Goal: Task Accomplishment & Management: Use online tool/utility

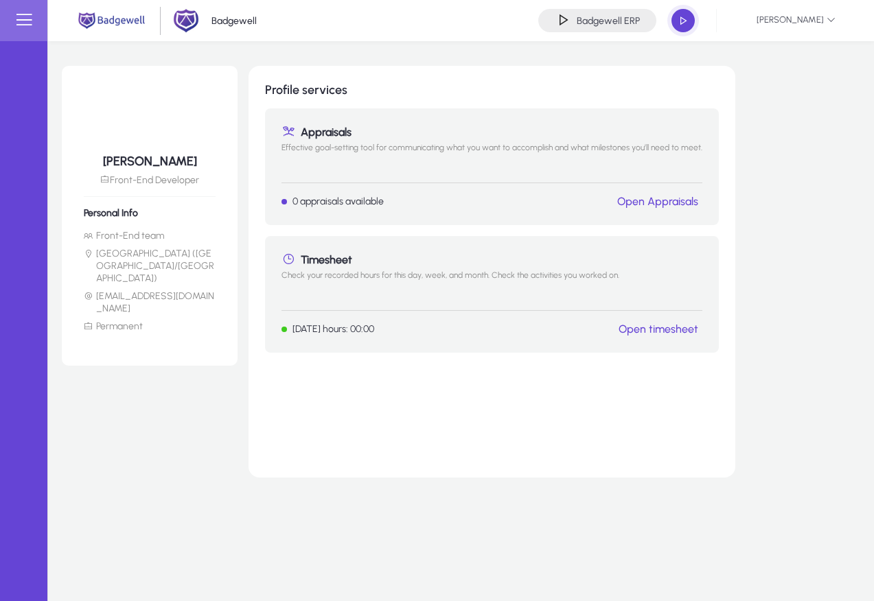
click at [666, 322] on button "Open timesheet" at bounding box center [658, 329] width 88 height 14
click at [661, 330] on link "Open timesheet" at bounding box center [658, 329] width 80 height 13
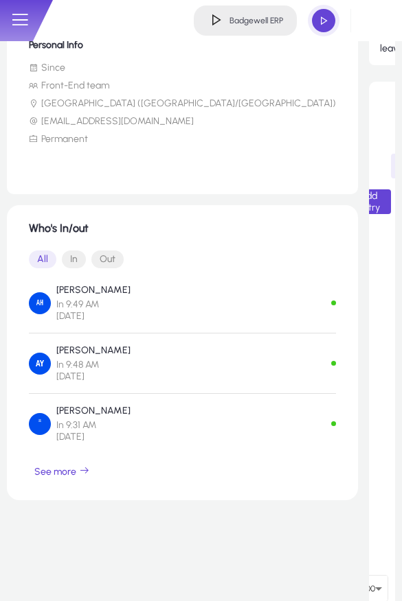
scroll to position [193, 0]
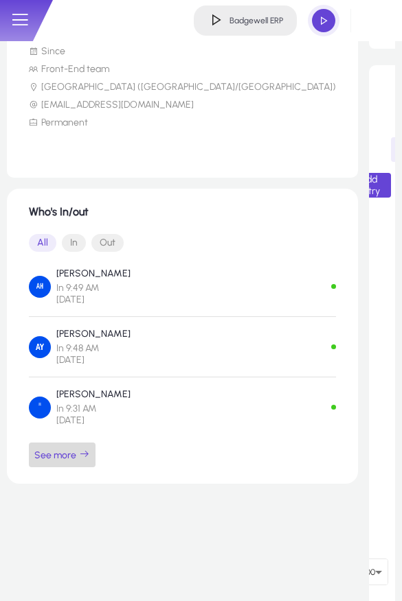
click at [79, 453] on span "See more" at bounding box center [62, 455] width 56 height 12
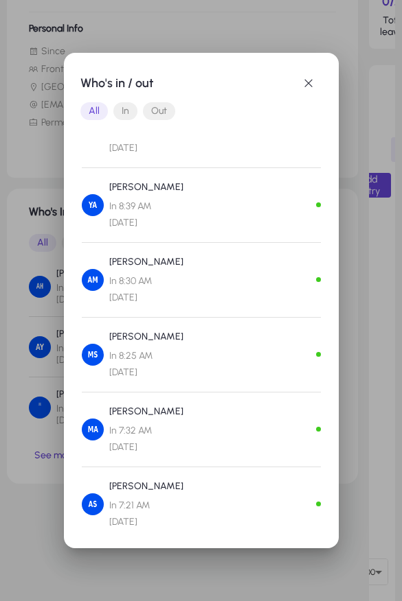
scroll to position [432, 0]
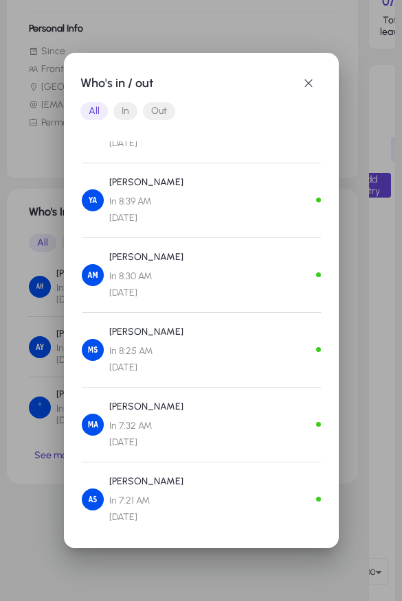
click at [45, 546] on div at bounding box center [201, 300] width 402 height 601
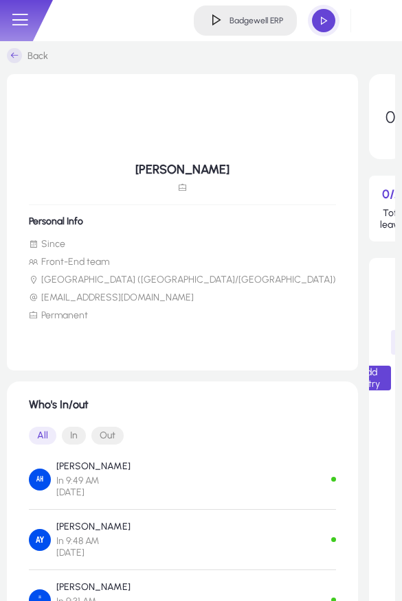
scroll to position [193, 0]
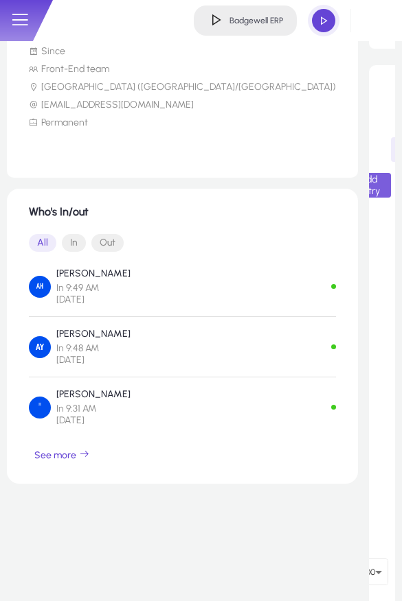
click at [357, 188] on span "Add Entry" at bounding box center [368, 185] width 23 height 23
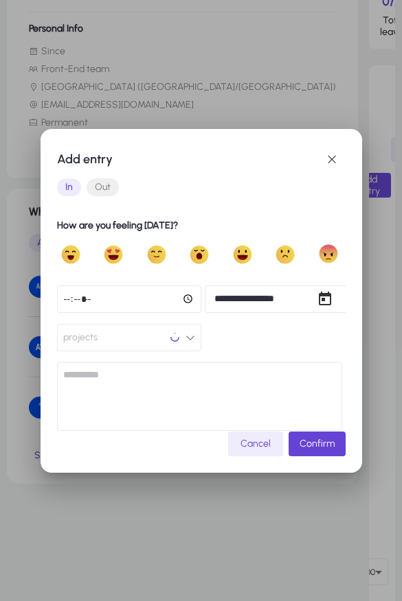
scroll to position [0, 0]
click at [97, 297] on input "*****" at bounding box center [129, 299] width 144 height 27
type input "*****"
click at [152, 330] on button "projects" at bounding box center [129, 337] width 144 height 27
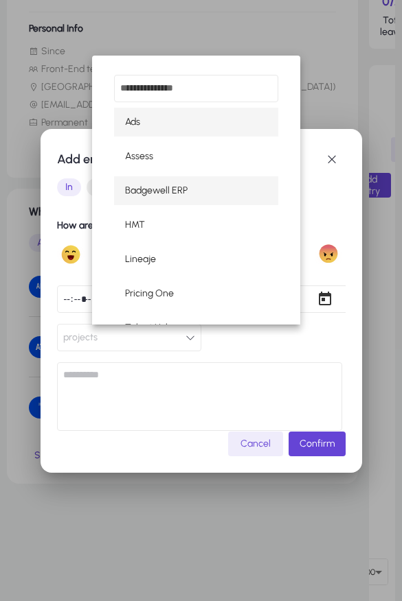
click at [169, 194] on span "Badgewell ERP" at bounding box center [156, 191] width 62 height 16
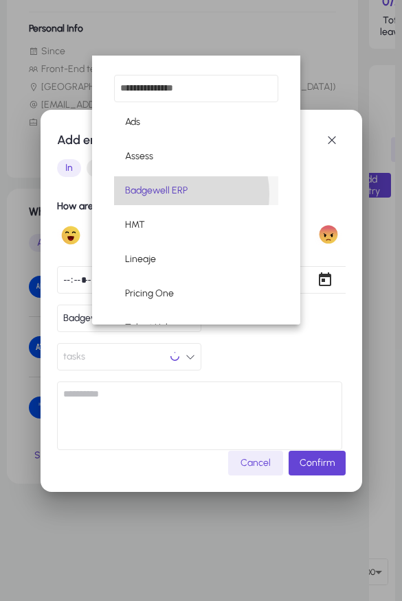
scroll to position [1, 0]
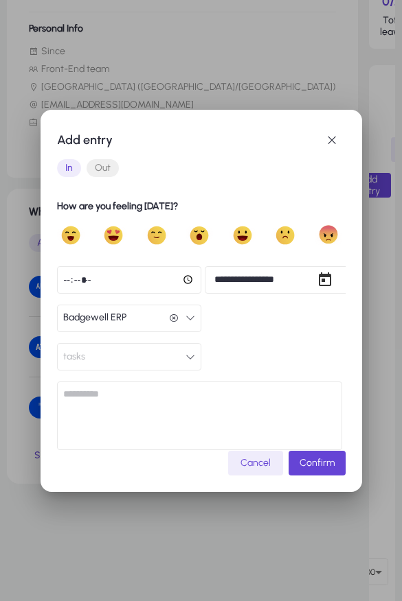
click at [226, 198] on h1 "How are you feeling [DATE]?" at bounding box center [199, 206] width 285 height 16
click at [288, 474] on span "submit" at bounding box center [316, 463] width 57 height 33
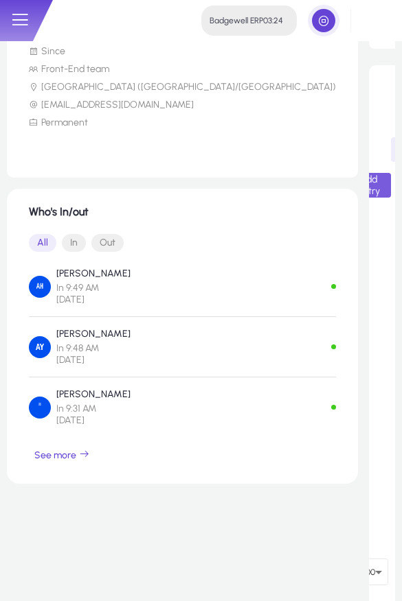
scroll to position [0, 0]
